Goal: Information Seeking & Learning: Learn about a topic

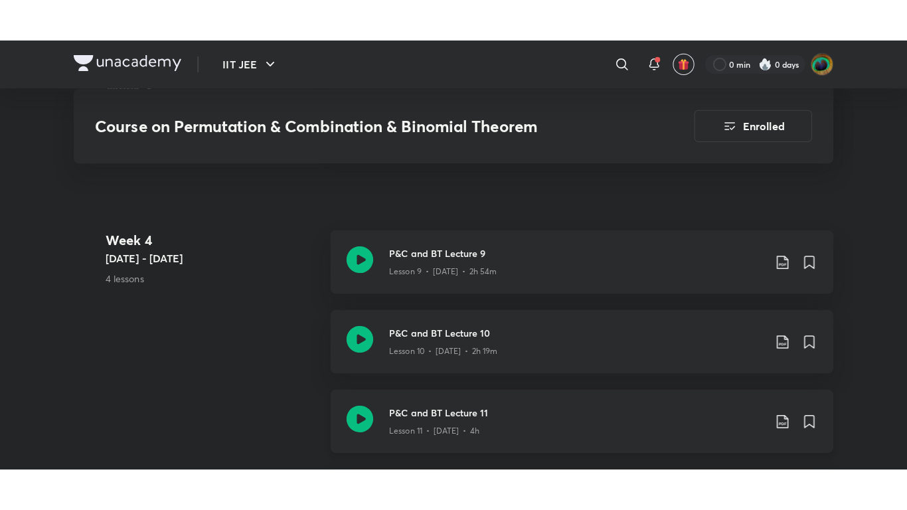
scroll to position [1725, 0]
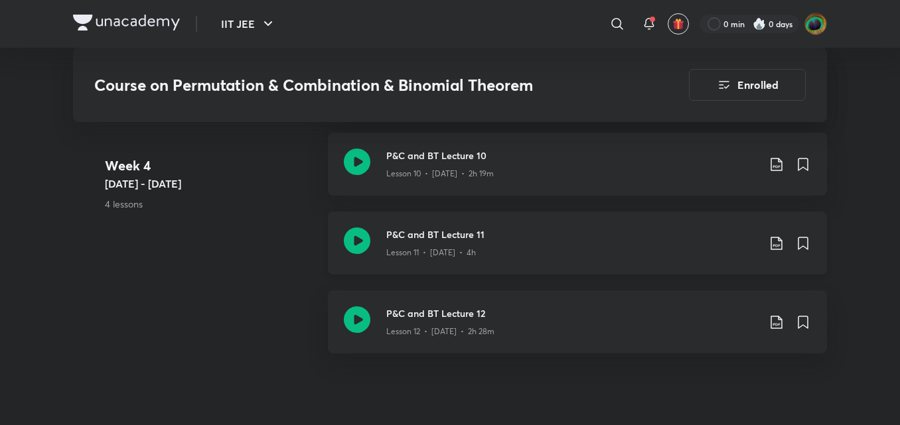
click at [437, 234] on h3 "P&C and BT Lecture 11" at bounding box center [572, 235] width 372 height 14
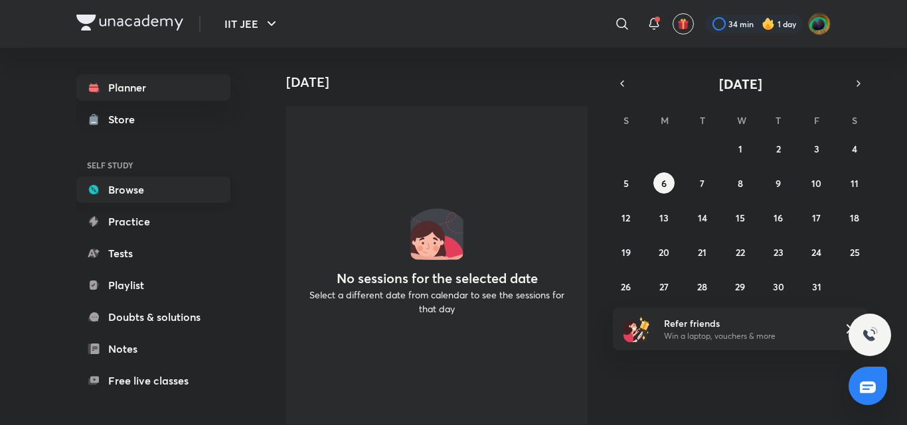
click at [161, 186] on link "Browse" at bounding box center [153, 190] width 154 height 27
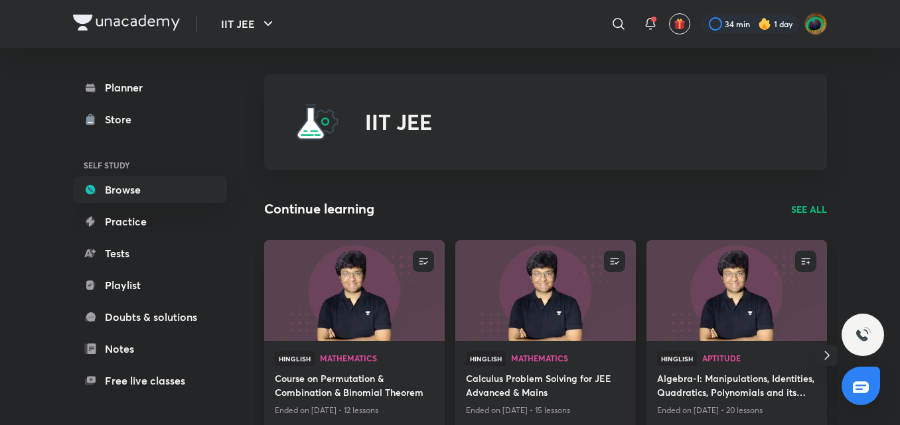
scroll to position [103, 0]
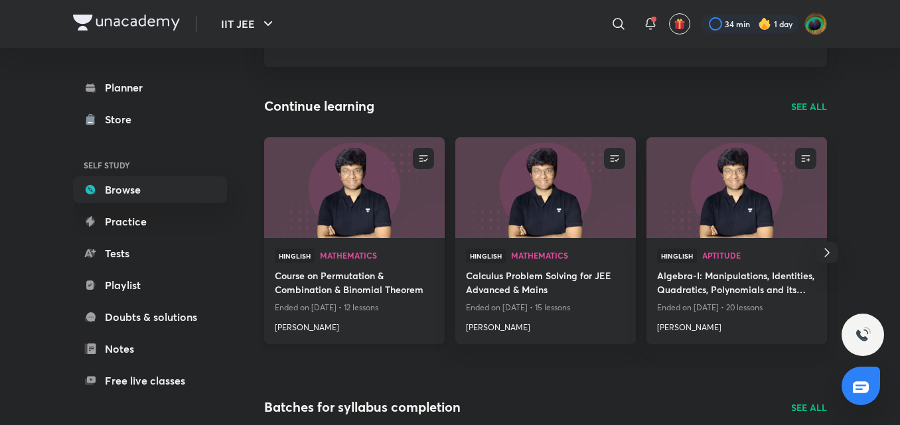
click at [368, 296] on h4 "Course on Permutation & Combination & Binomial Theorem" at bounding box center [354, 284] width 159 height 31
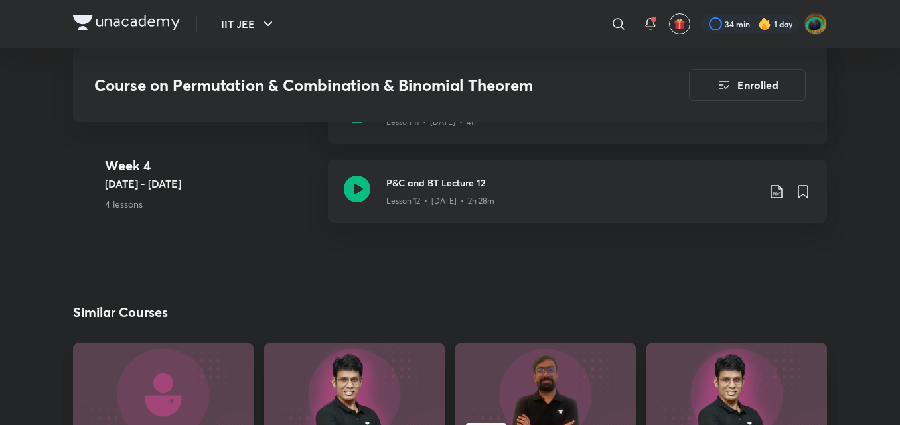
scroll to position [1856, 0]
